Goal: Navigation & Orientation: Find specific page/section

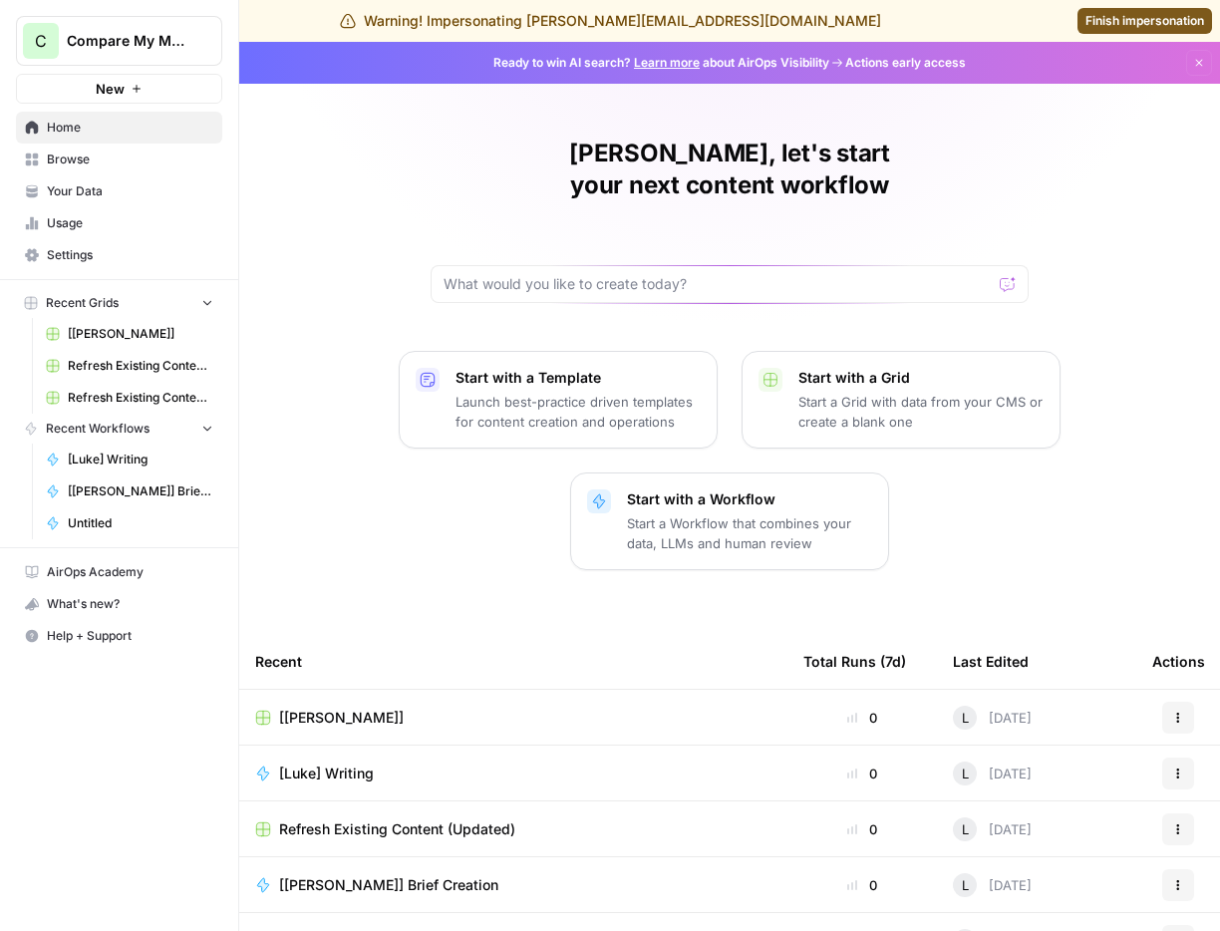
click at [67, 225] on span "Usage" at bounding box center [130, 223] width 166 height 18
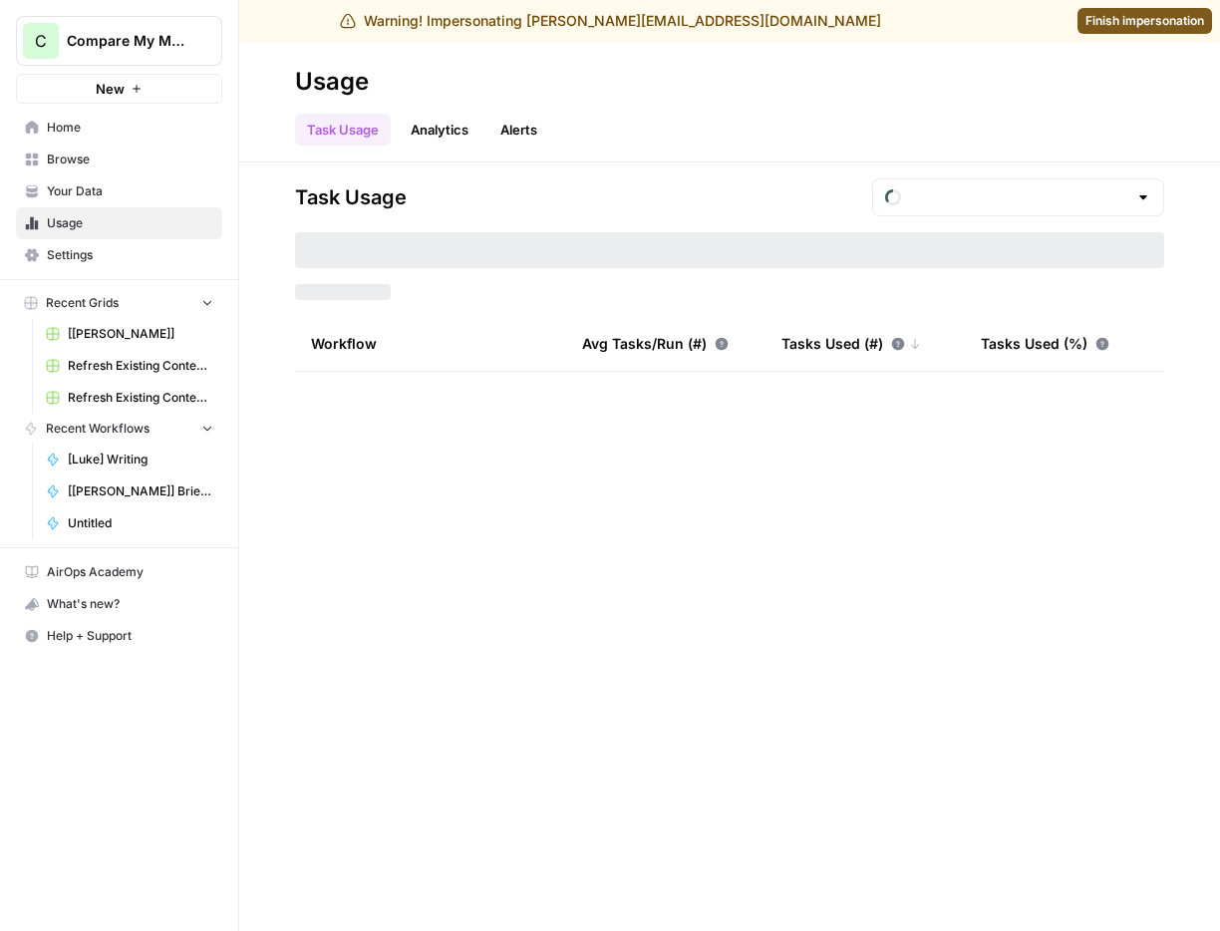
type input "August Included Tasks"
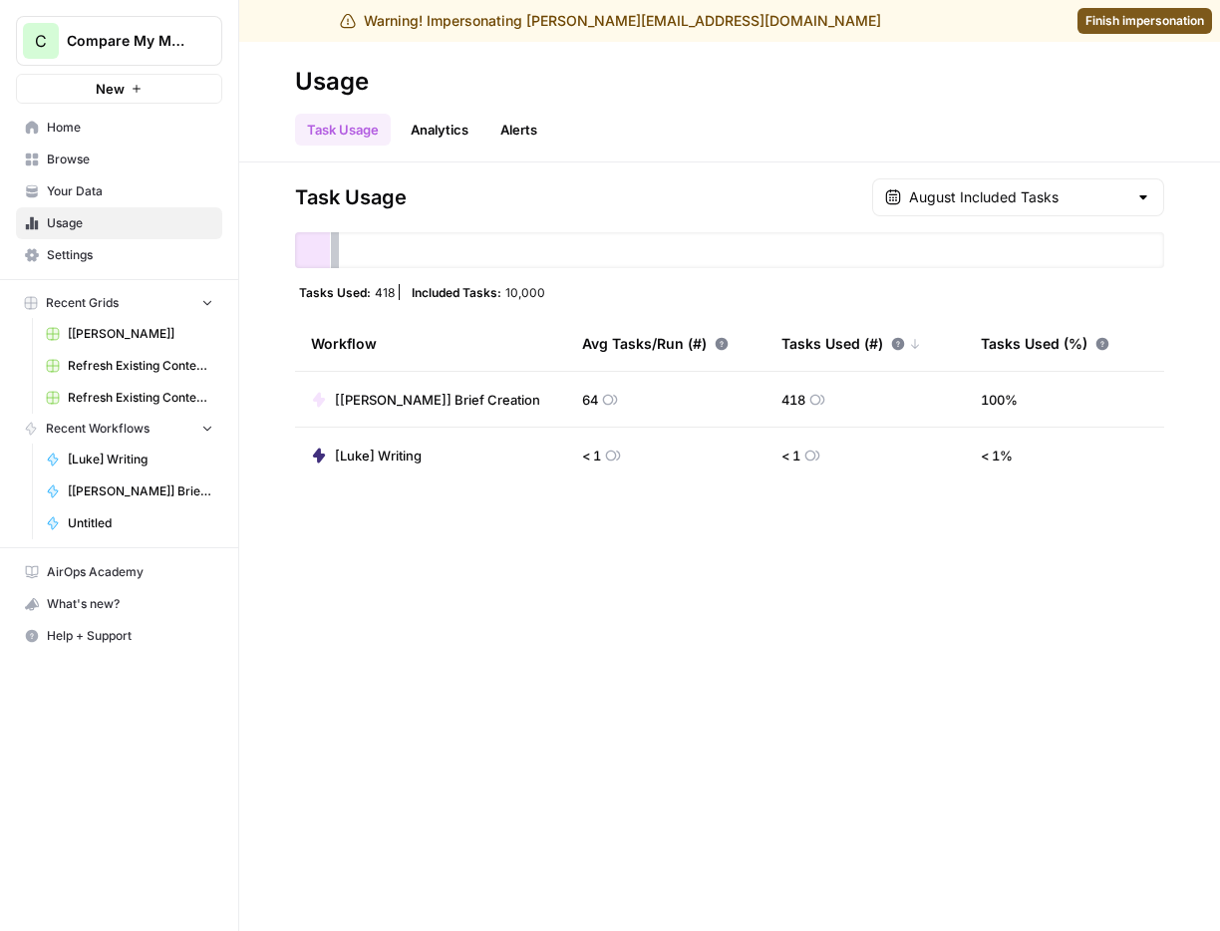
click at [96, 132] on span "Home" at bounding box center [130, 128] width 166 height 18
